Goal: Task Accomplishment & Management: Manage account settings

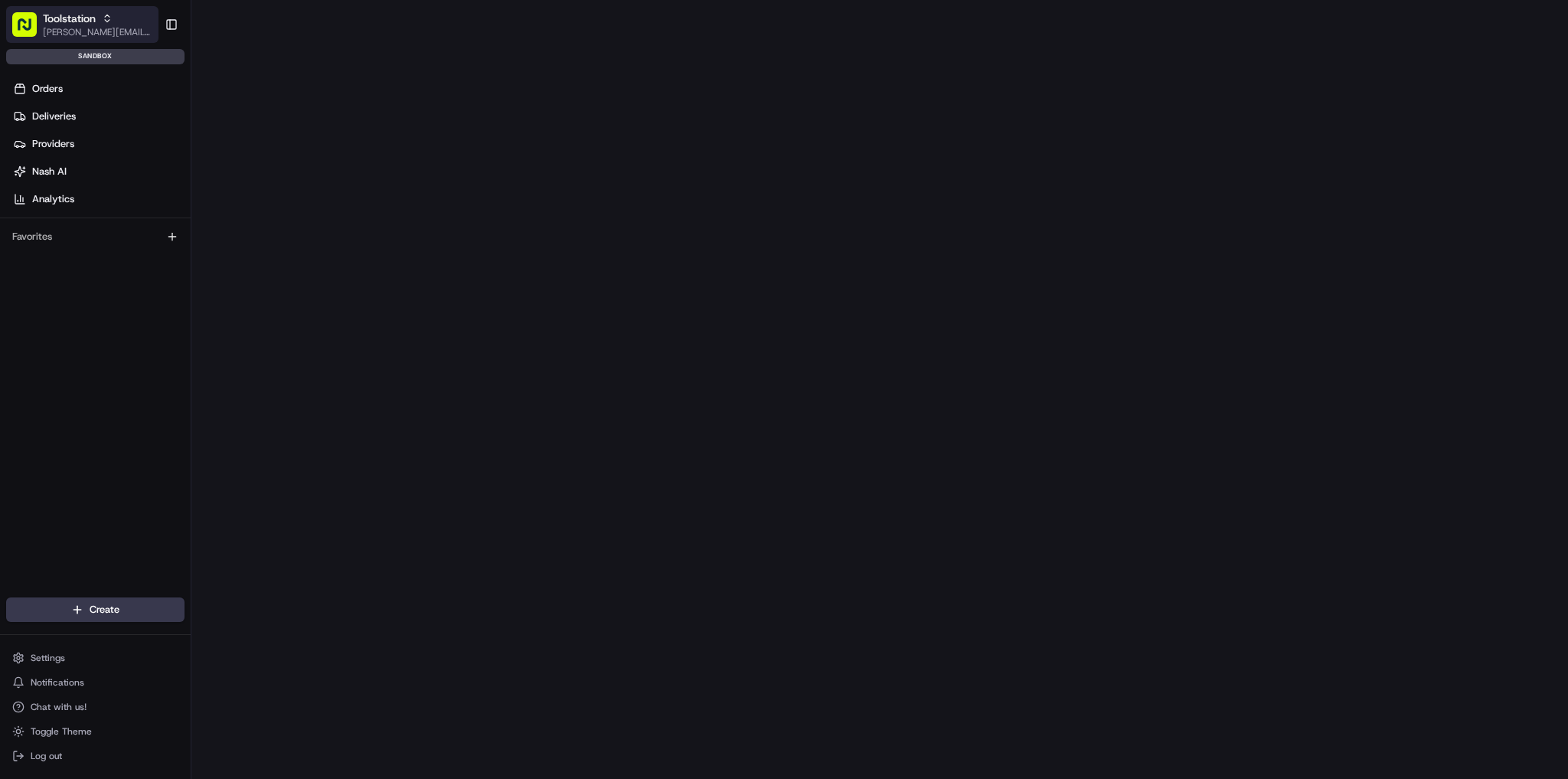
click at [111, 26] on span "[PERSON_NAME][EMAIL_ADDRESS][PERSON_NAME][DOMAIN_NAME]" at bounding box center [98, 32] width 110 height 13
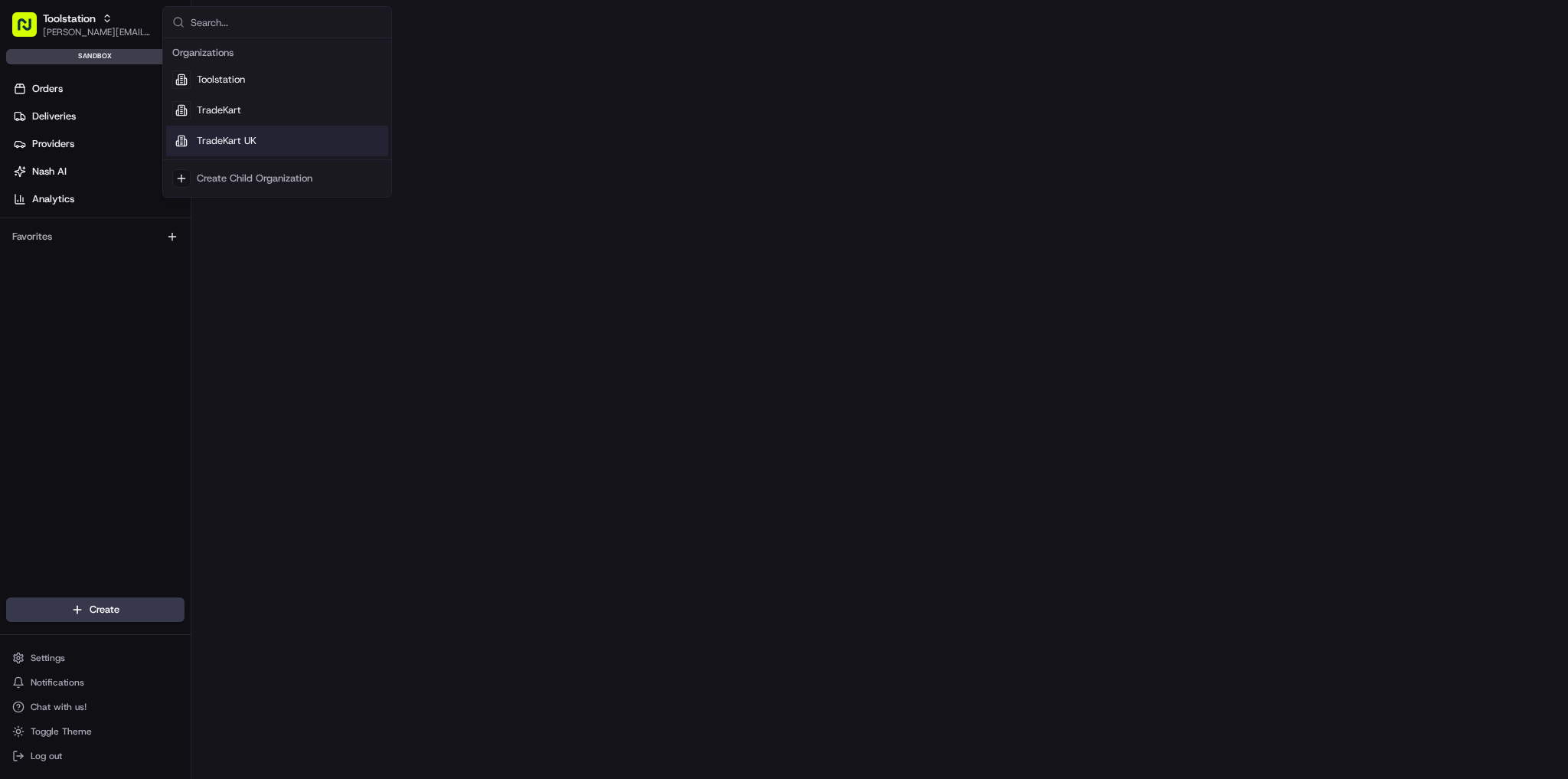
click at [261, 144] on div "TradeKart UK" at bounding box center [277, 140] width 222 height 31
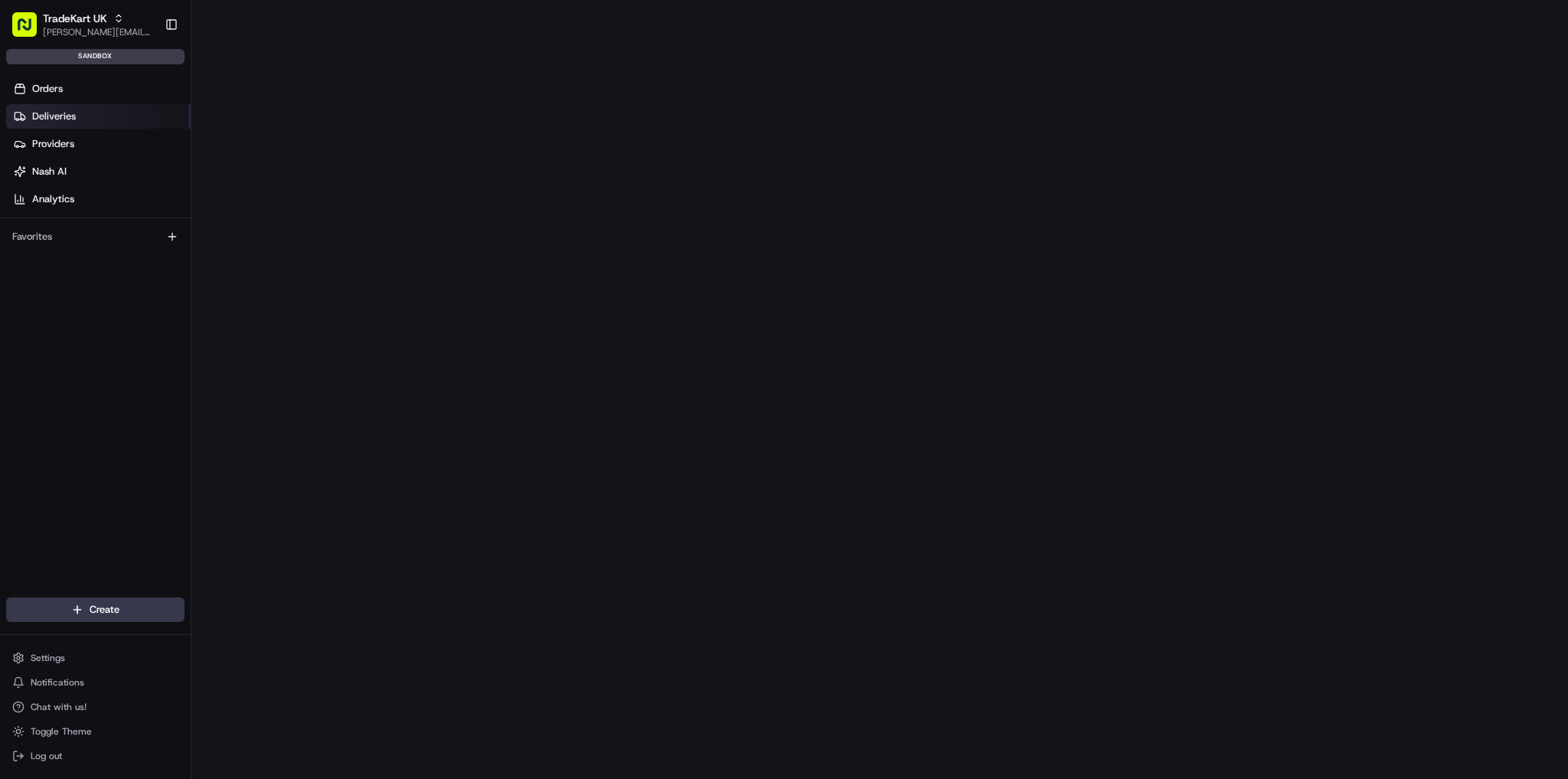
click at [72, 115] on span "Deliveries" at bounding box center [54, 117] width 44 height 14
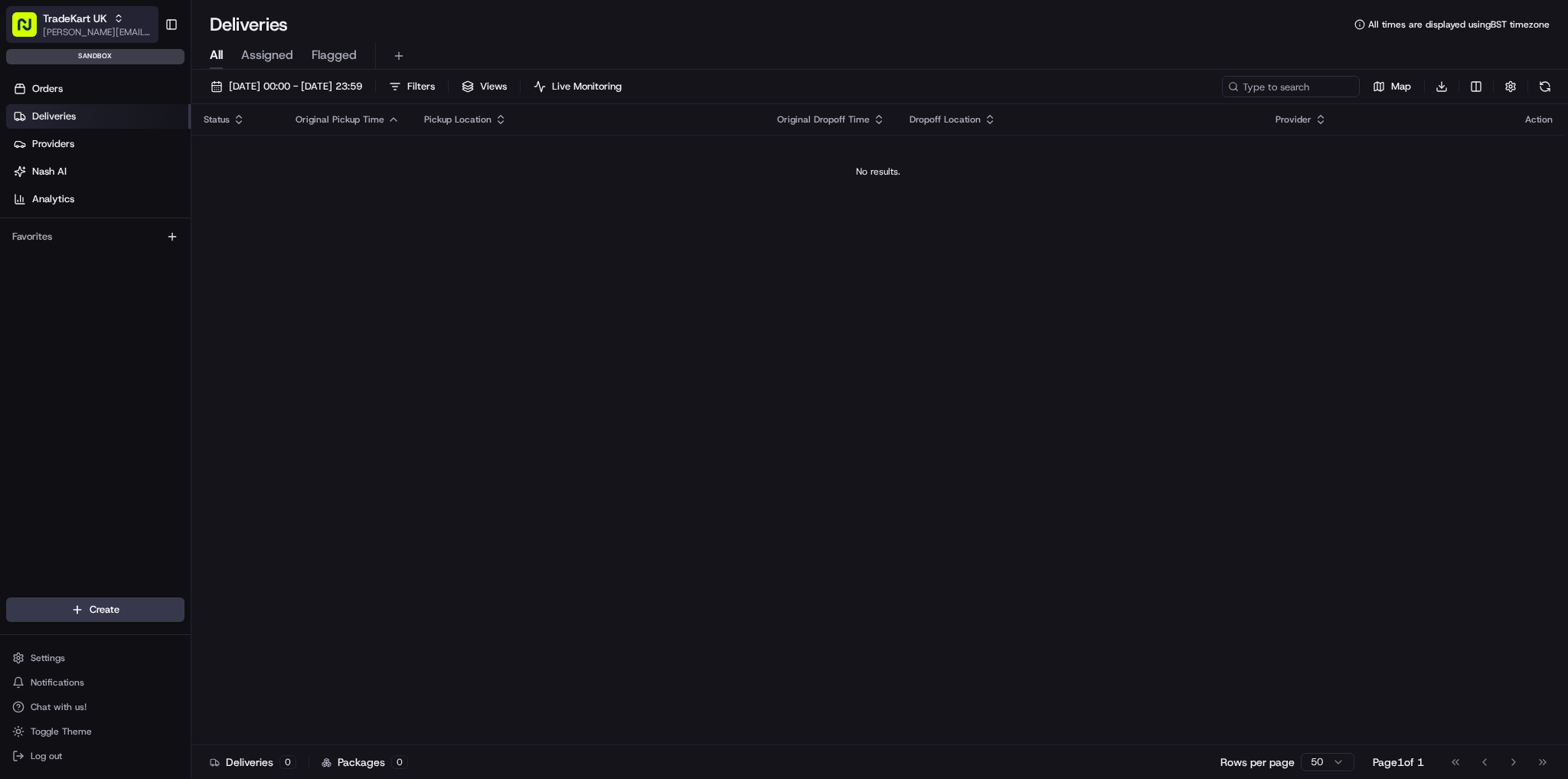
click at [114, 28] on span "[PERSON_NAME][EMAIL_ADDRESS][PERSON_NAME][DOMAIN_NAME]" at bounding box center [98, 32] width 110 height 13
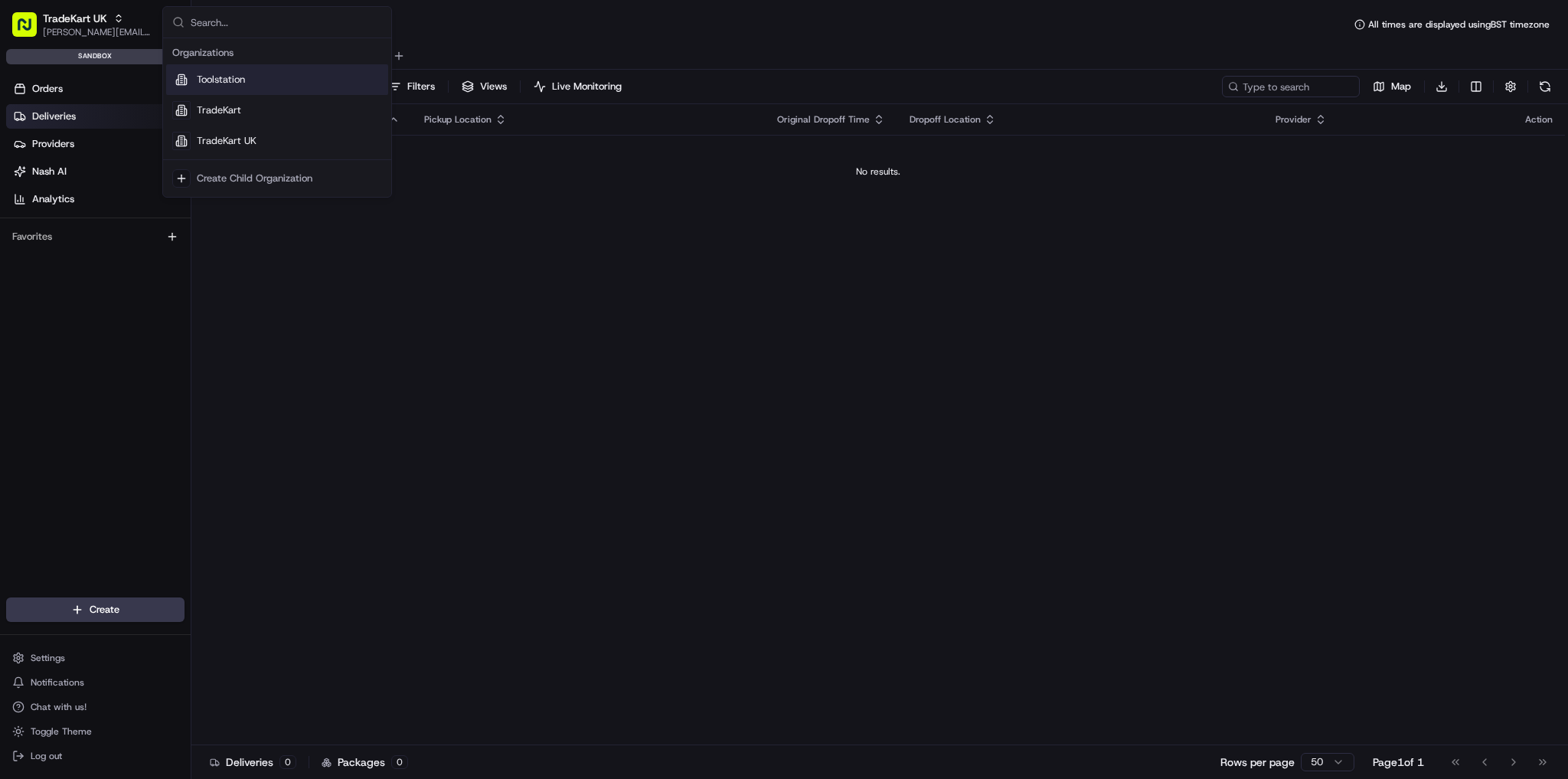
click at [263, 82] on div "Toolstation" at bounding box center [277, 79] width 222 height 31
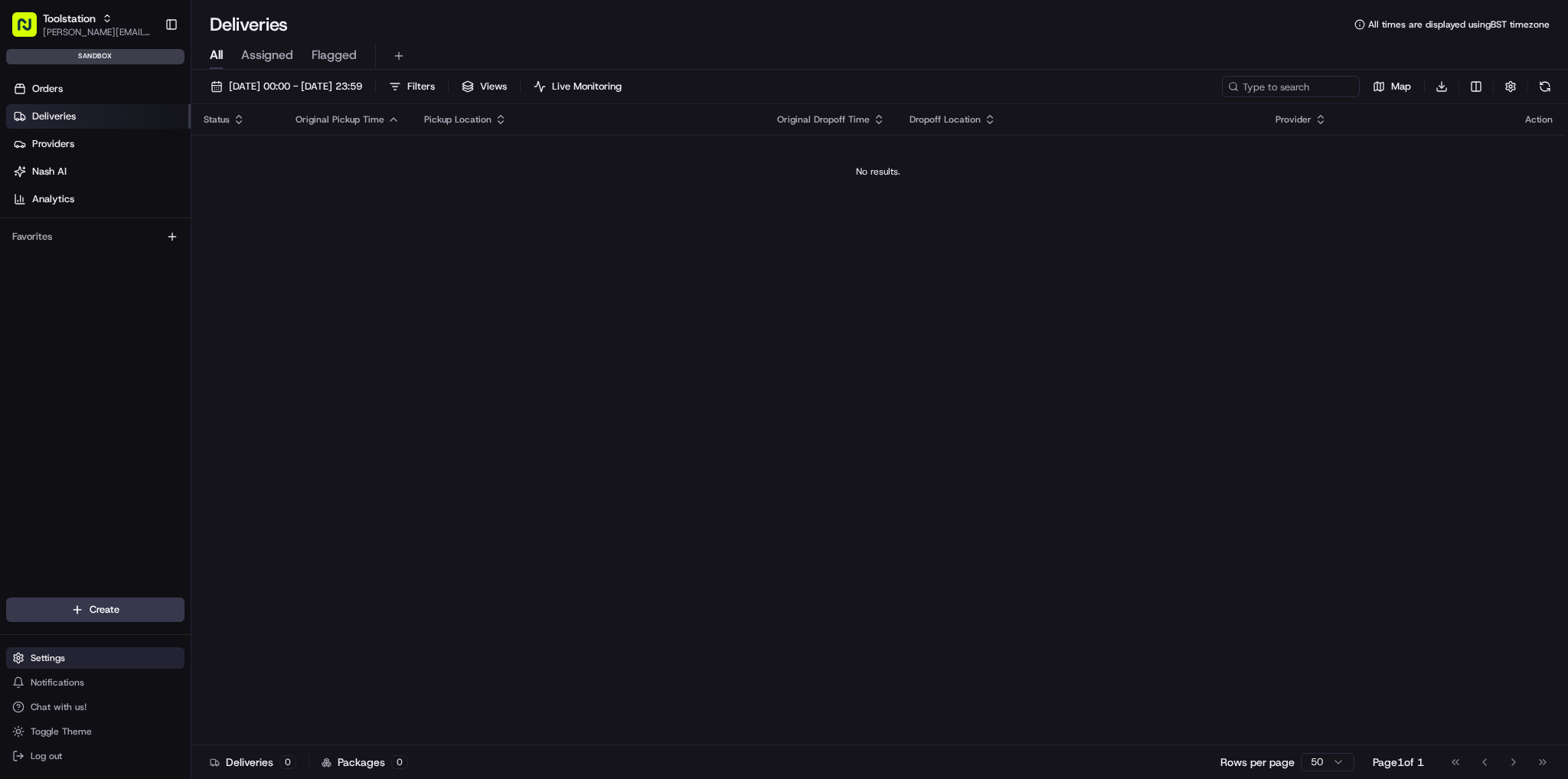
click at [159, 648] on button "Settings" at bounding box center [96, 657] width 179 height 21
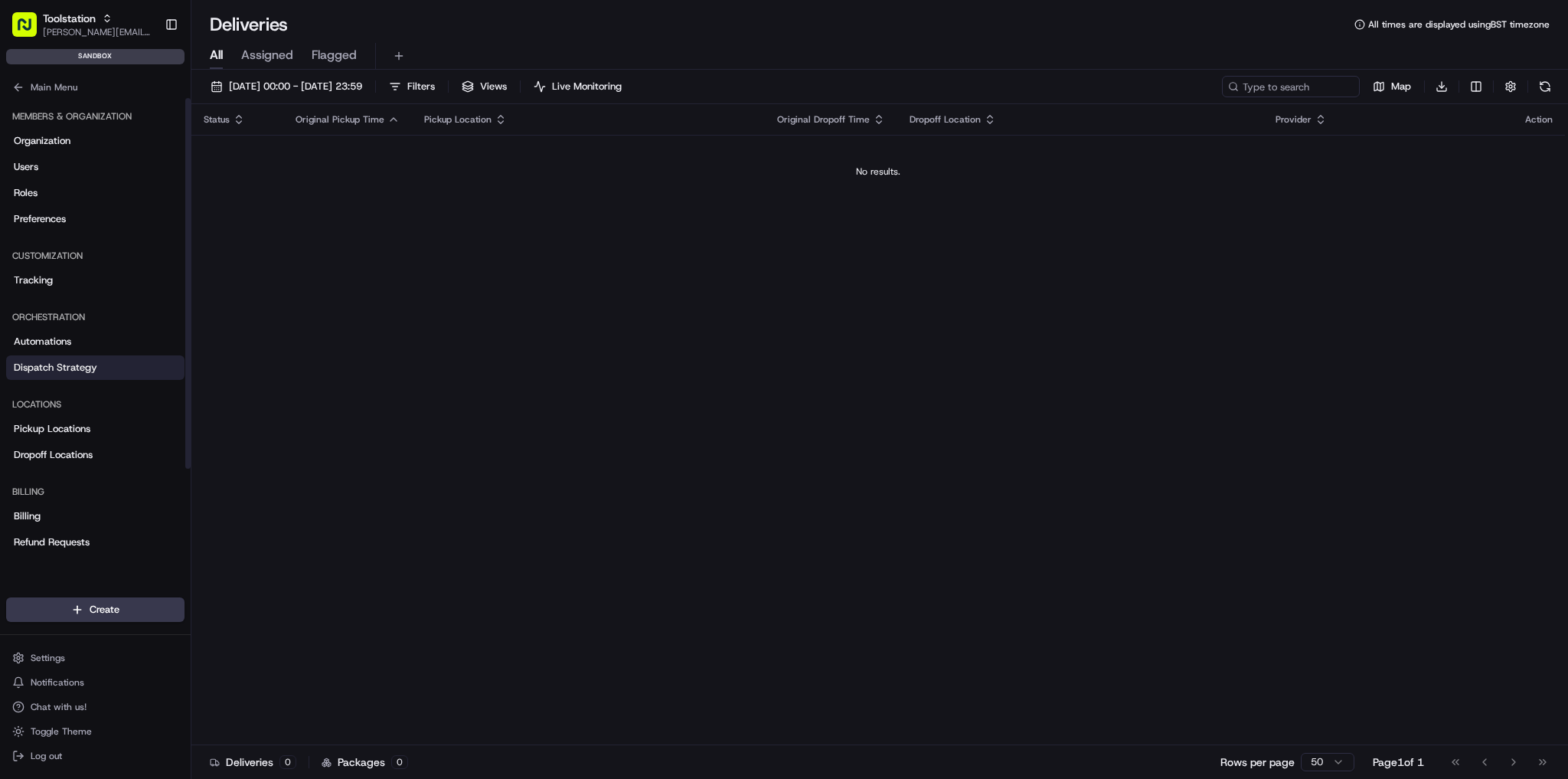
click at [84, 367] on span "Dispatch Strategy" at bounding box center [56, 368] width 83 height 14
